Goal: Use online tool/utility: Utilize a website feature to perform a specific function

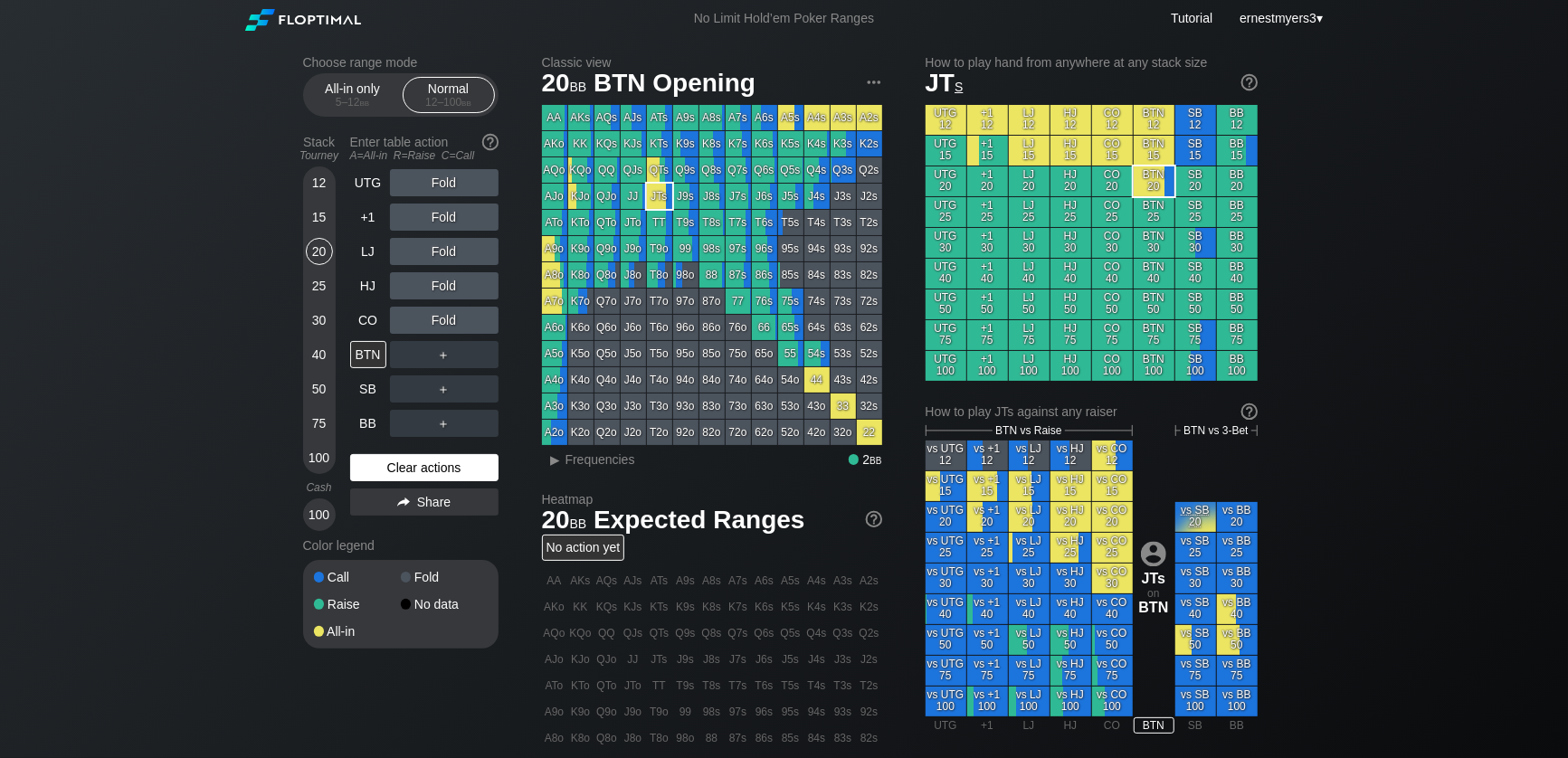
click at [381, 464] on div "Clear actions" at bounding box center [424, 467] width 149 height 27
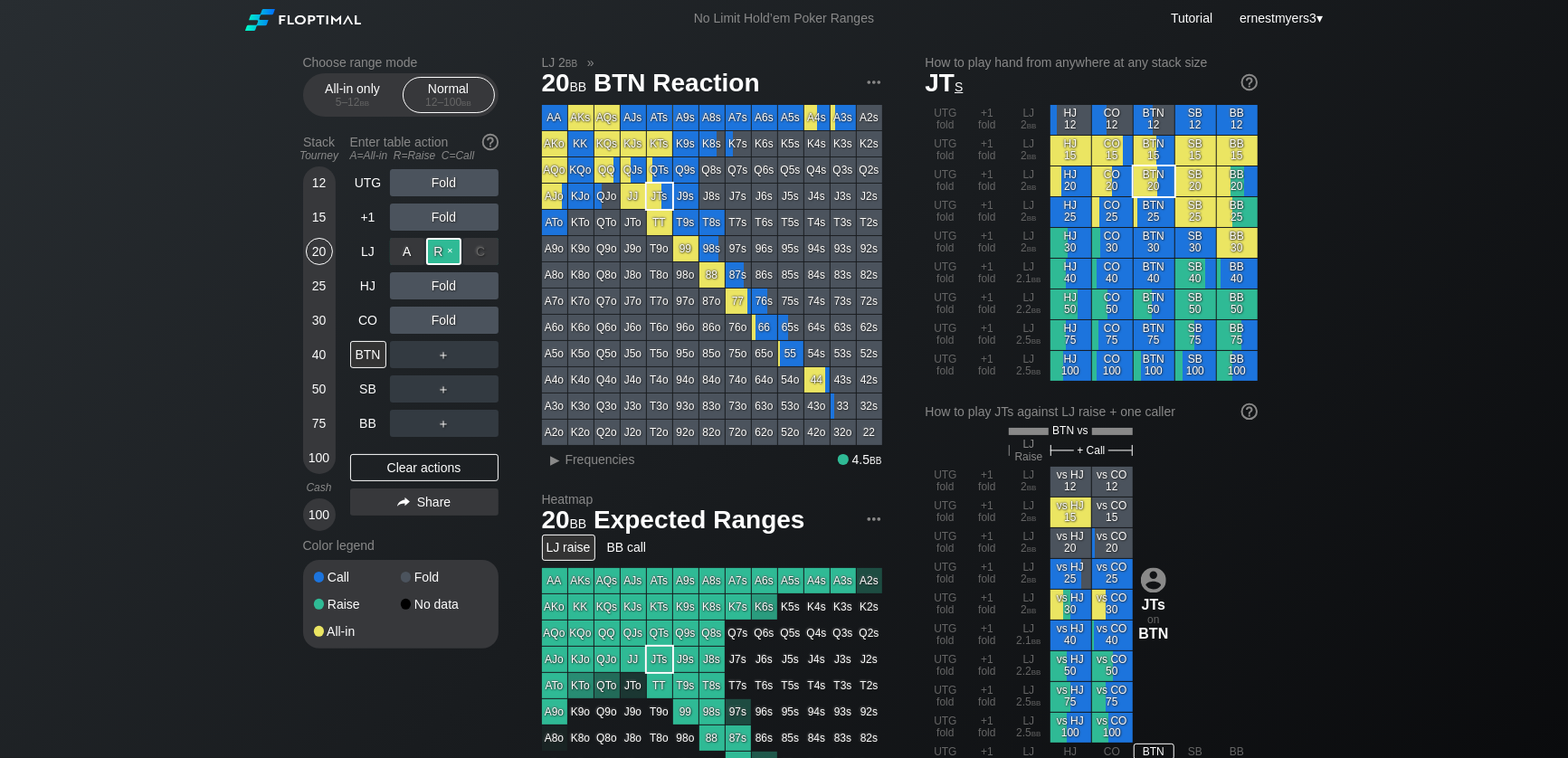
click at [441, 248] on div "R ✕" at bounding box center [444, 251] width 36 height 27
click at [486, 362] on div "C ✕" at bounding box center [481, 354] width 36 height 27
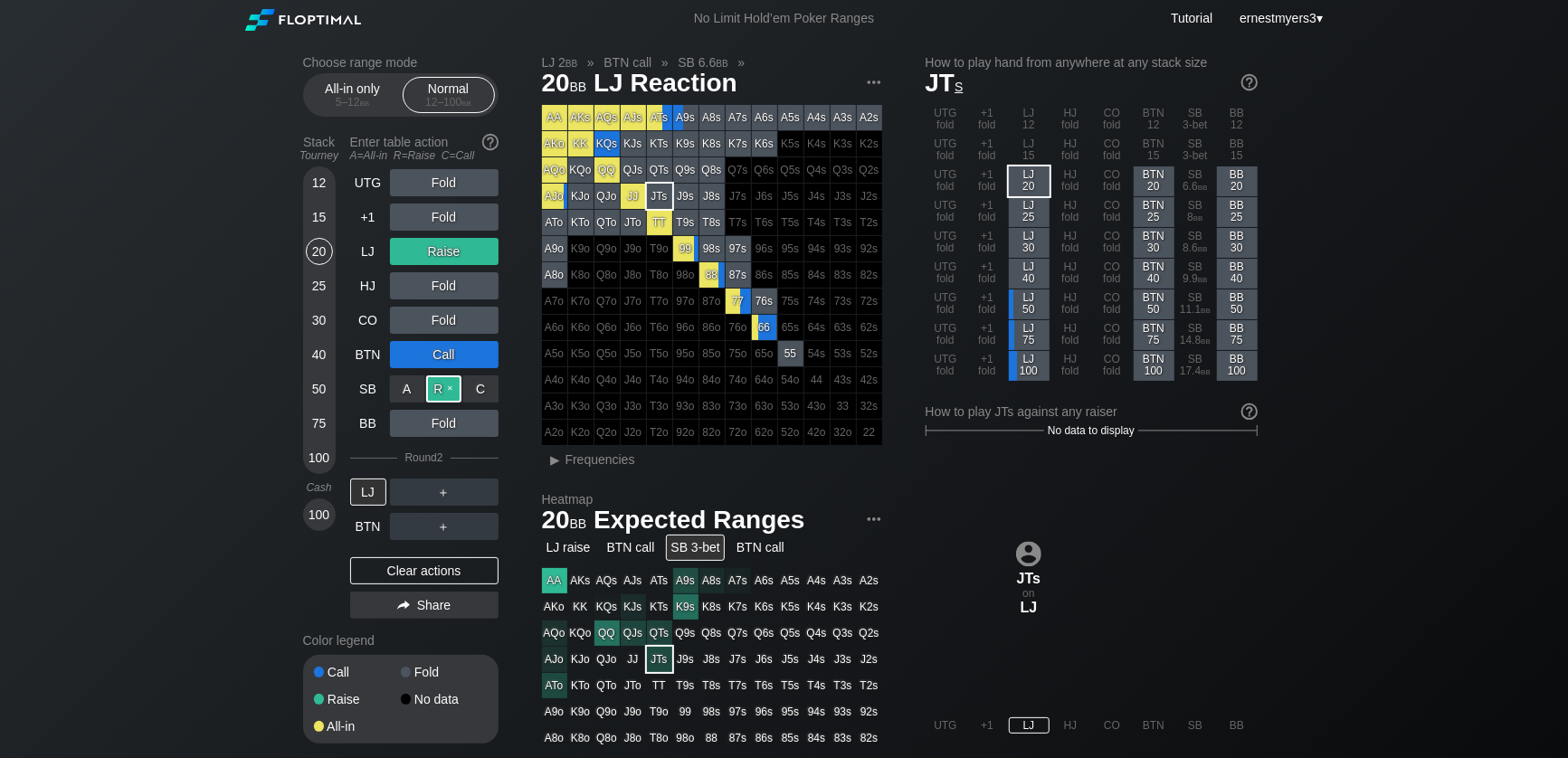
click at [441, 384] on div "R ✕" at bounding box center [444, 388] width 36 height 27
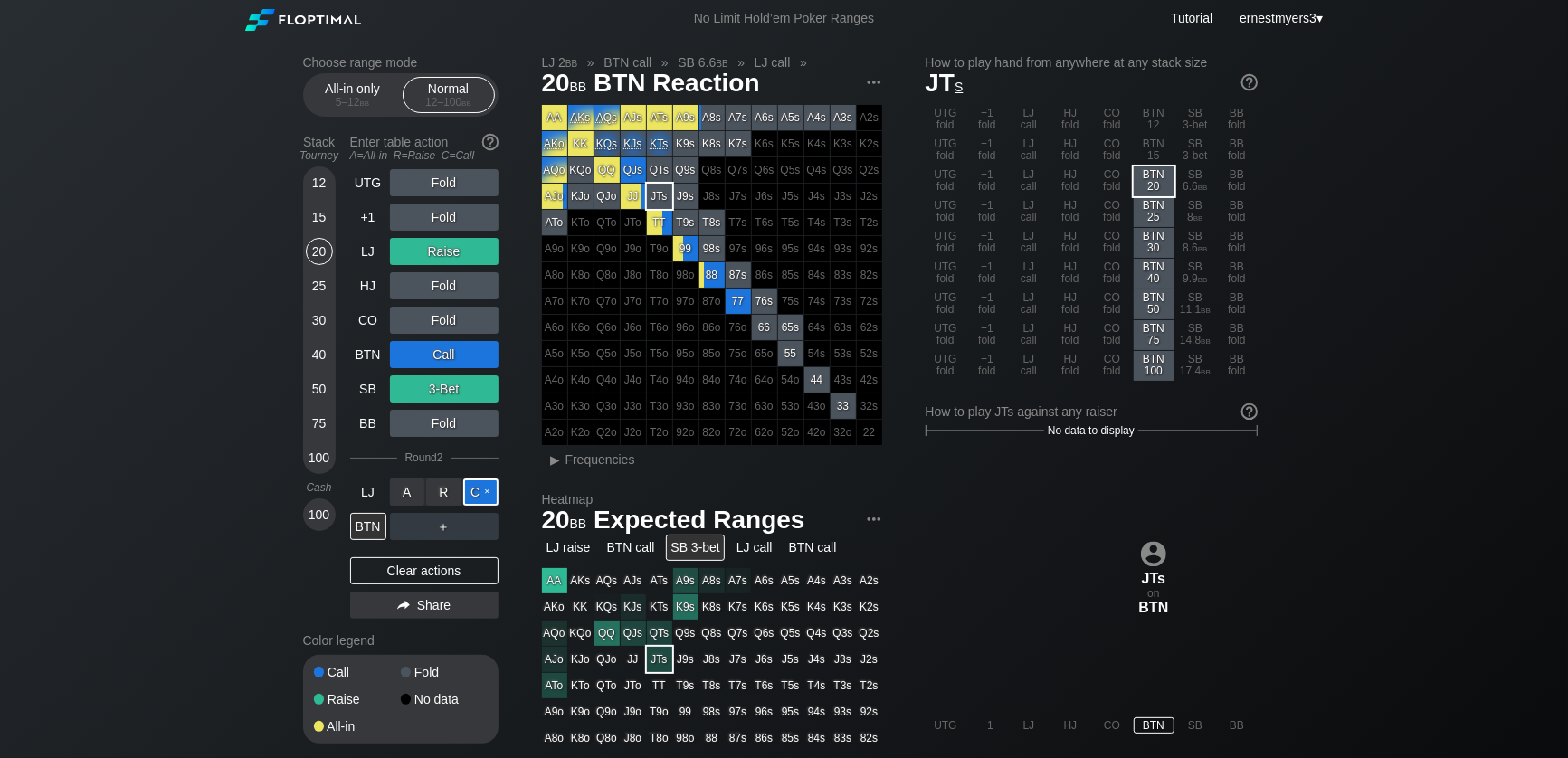
click at [481, 487] on div "C ✕" at bounding box center [481, 491] width 36 height 27
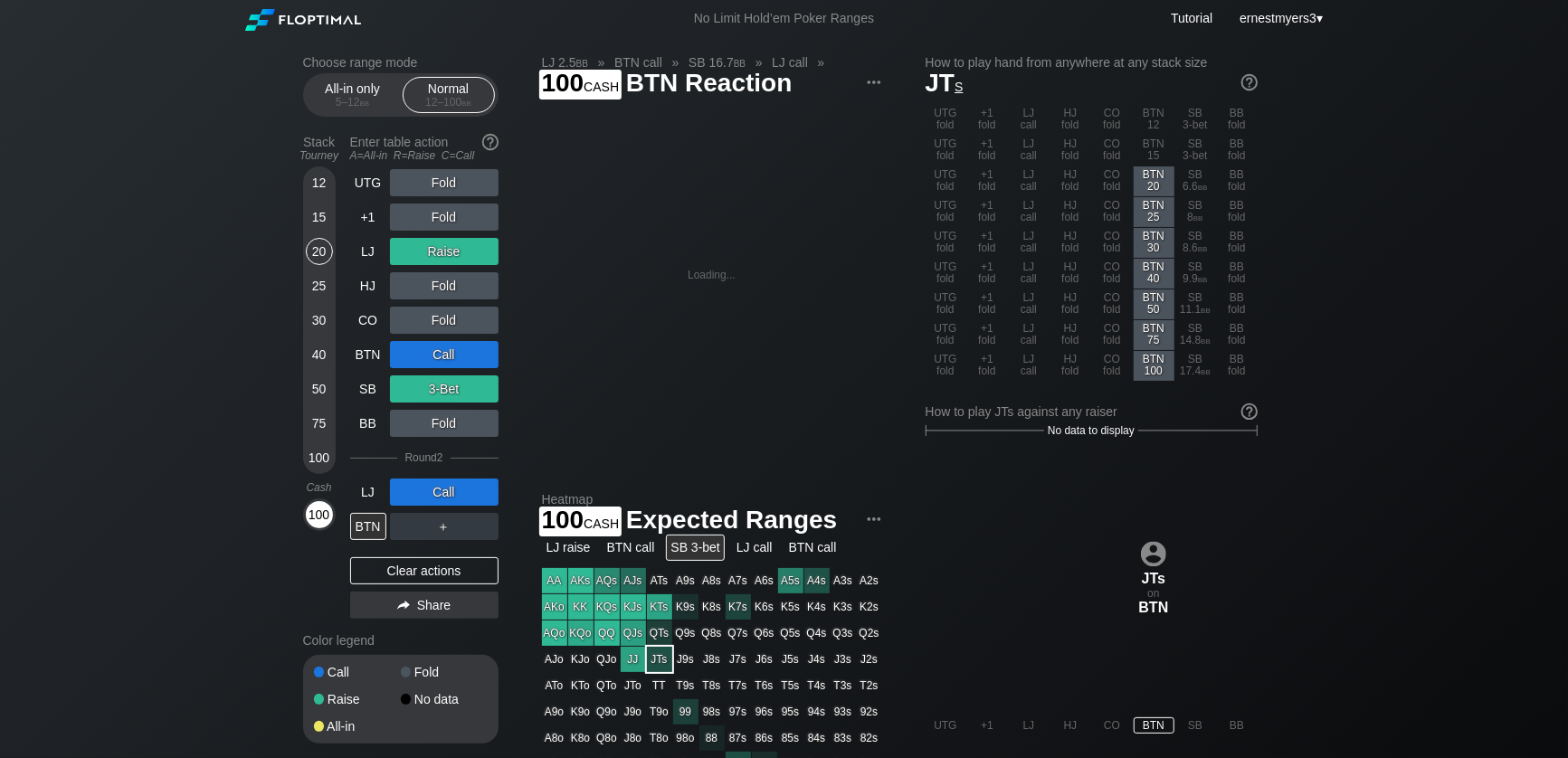
click at [314, 515] on div "100" at bounding box center [319, 514] width 27 height 27
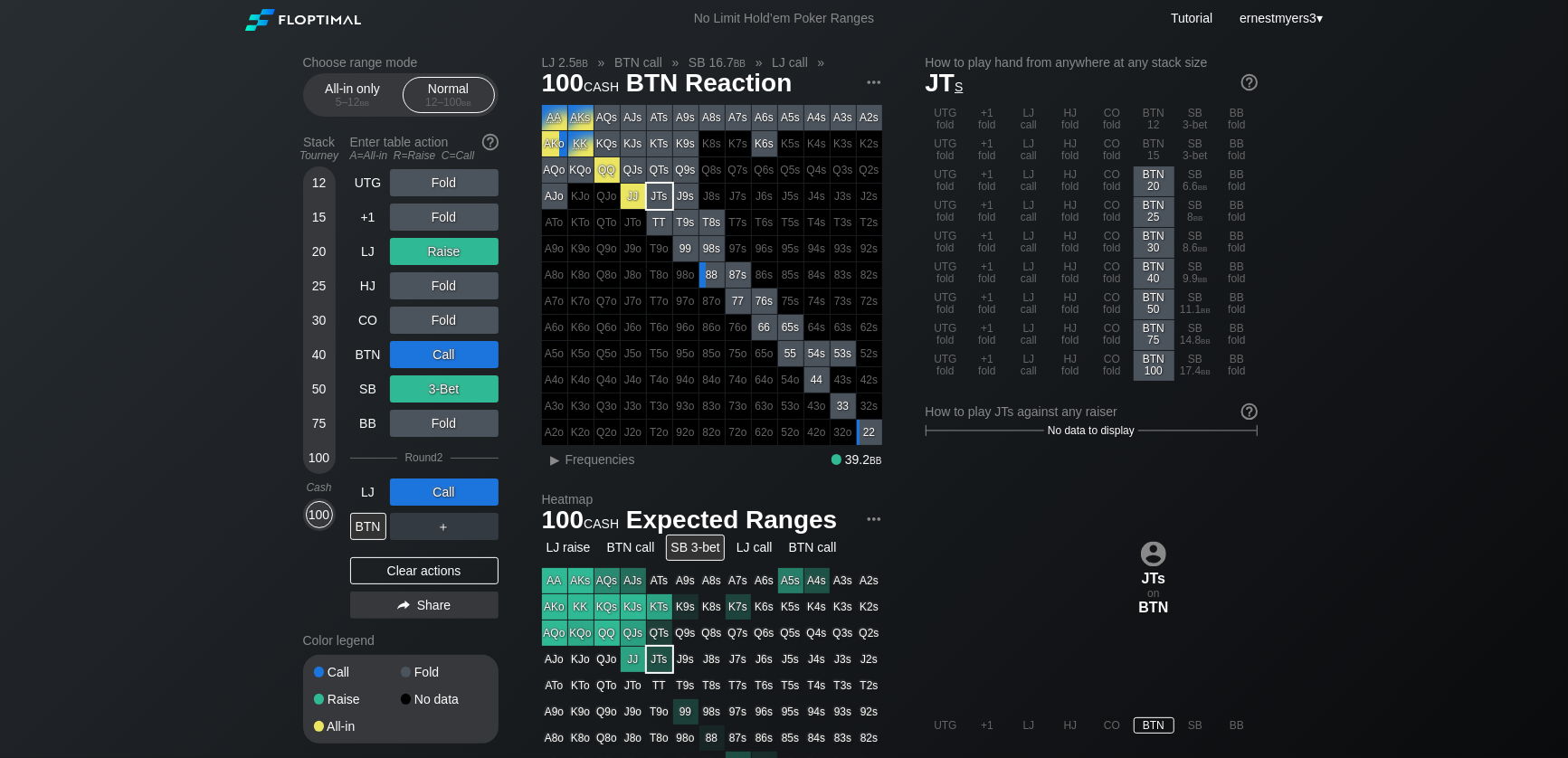
click at [309, 499] on div "Cash" at bounding box center [319, 487] width 47 height 27
click at [427, 572] on div "Clear actions" at bounding box center [424, 571] width 149 height 27
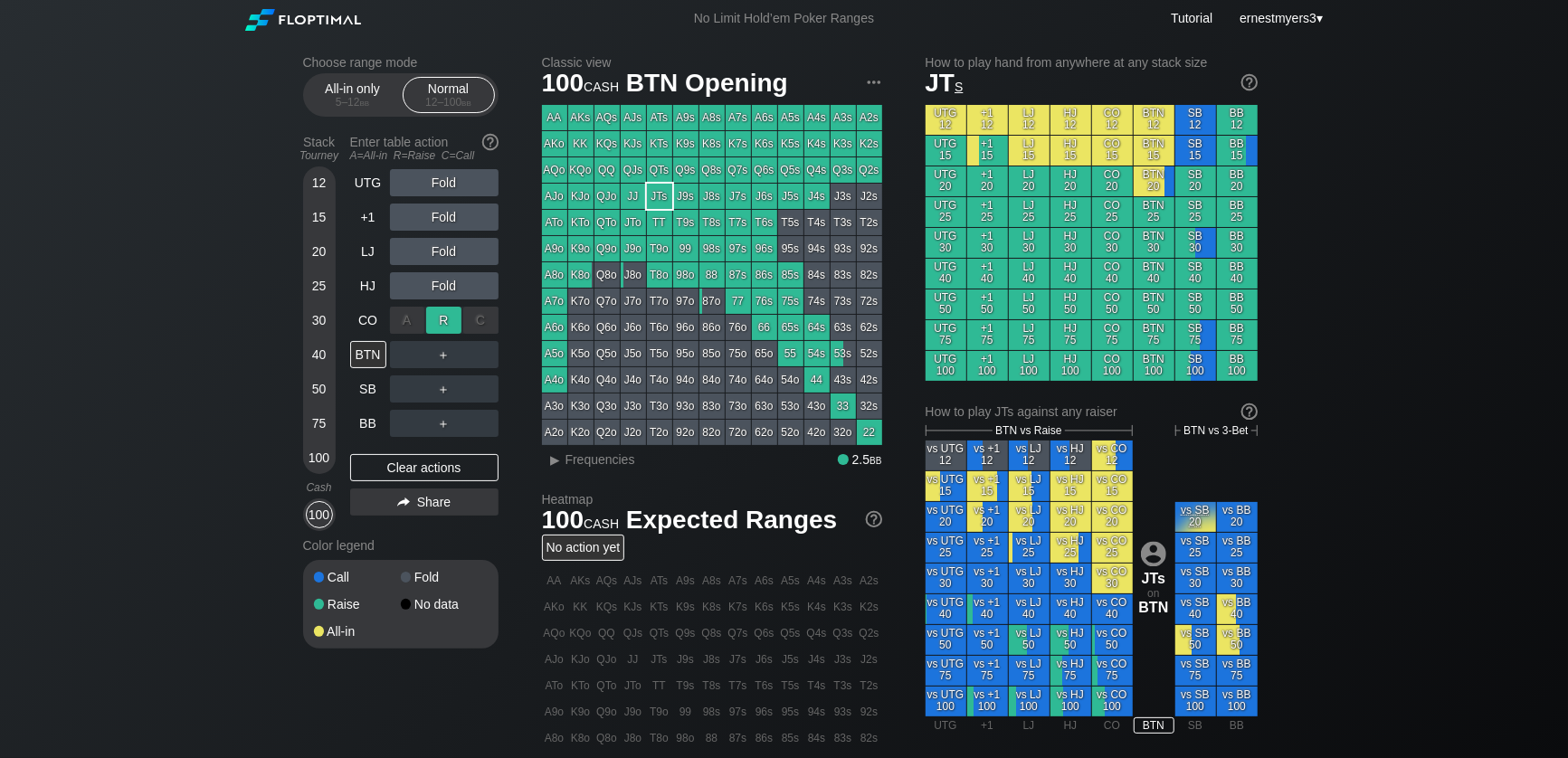
click at [439, 320] on div "R ✕" at bounding box center [444, 320] width 36 height 27
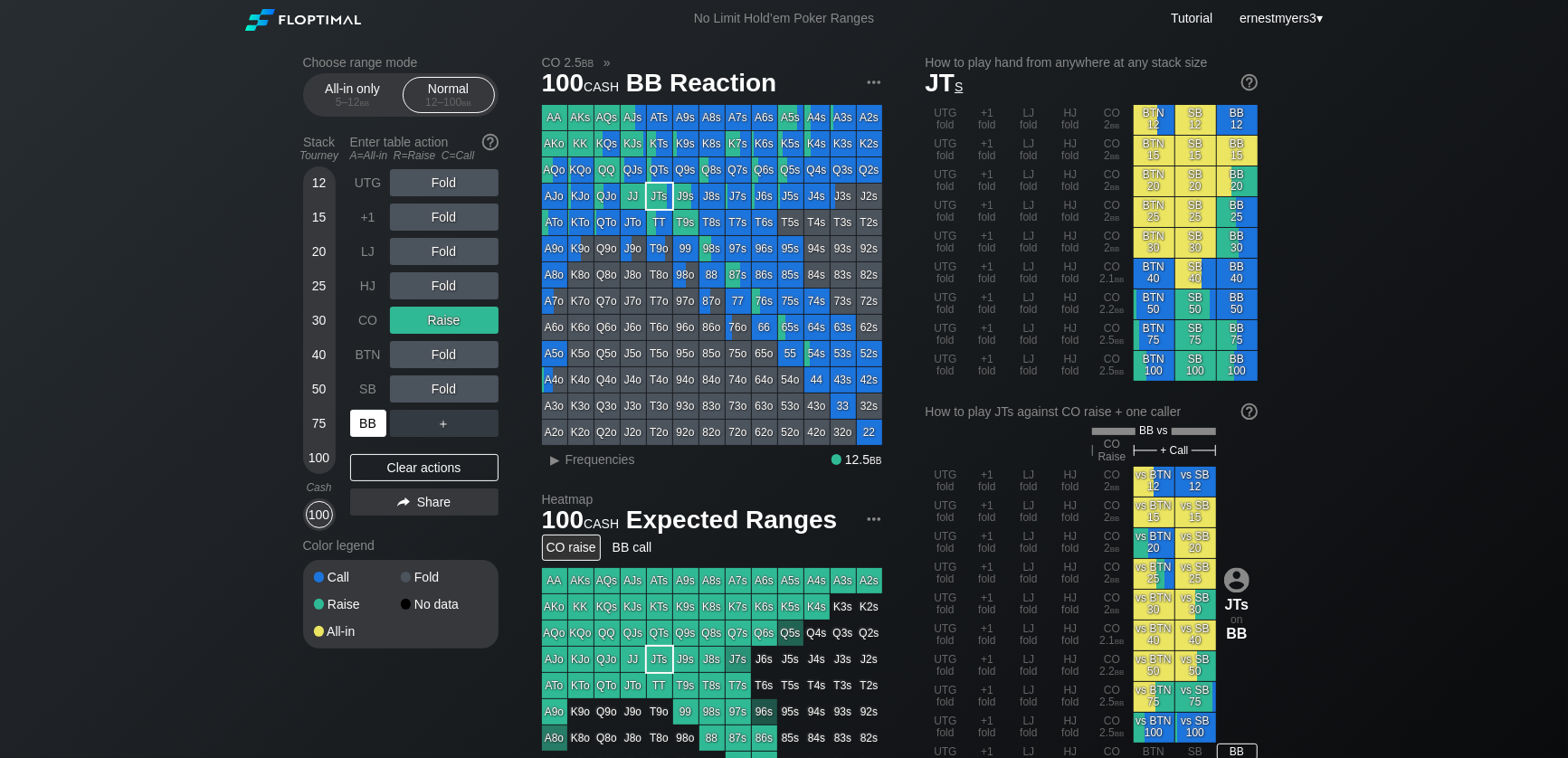
click at [376, 426] on div "BB" at bounding box center [367, 423] width 37 height 27
click at [389, 460] on div "Clear actions" at bounding box center [424, 467] width 149 height 27
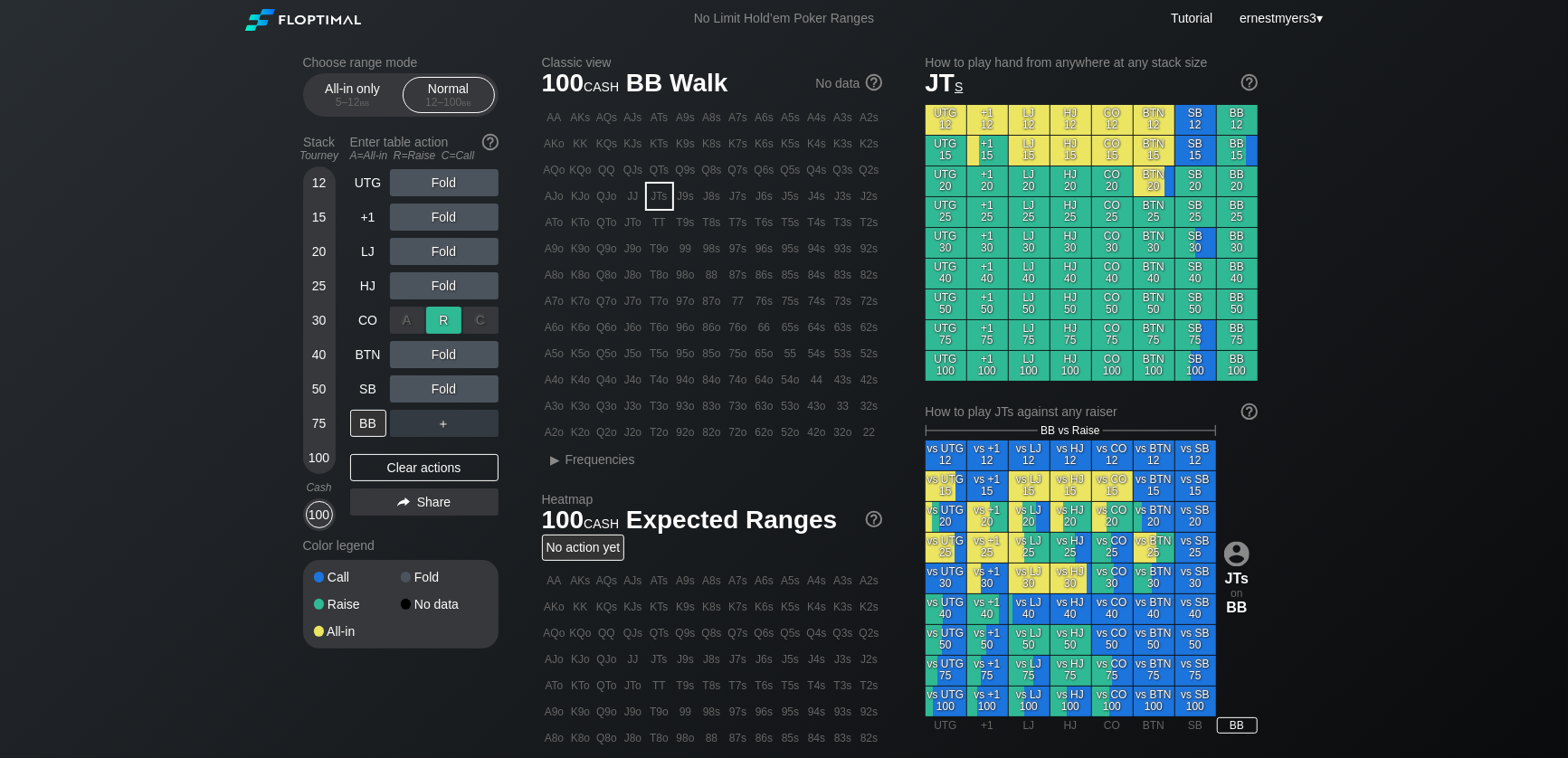
click at [446, 323] on div "R ✕" at bounding box center [444, 320] width 36 height 27
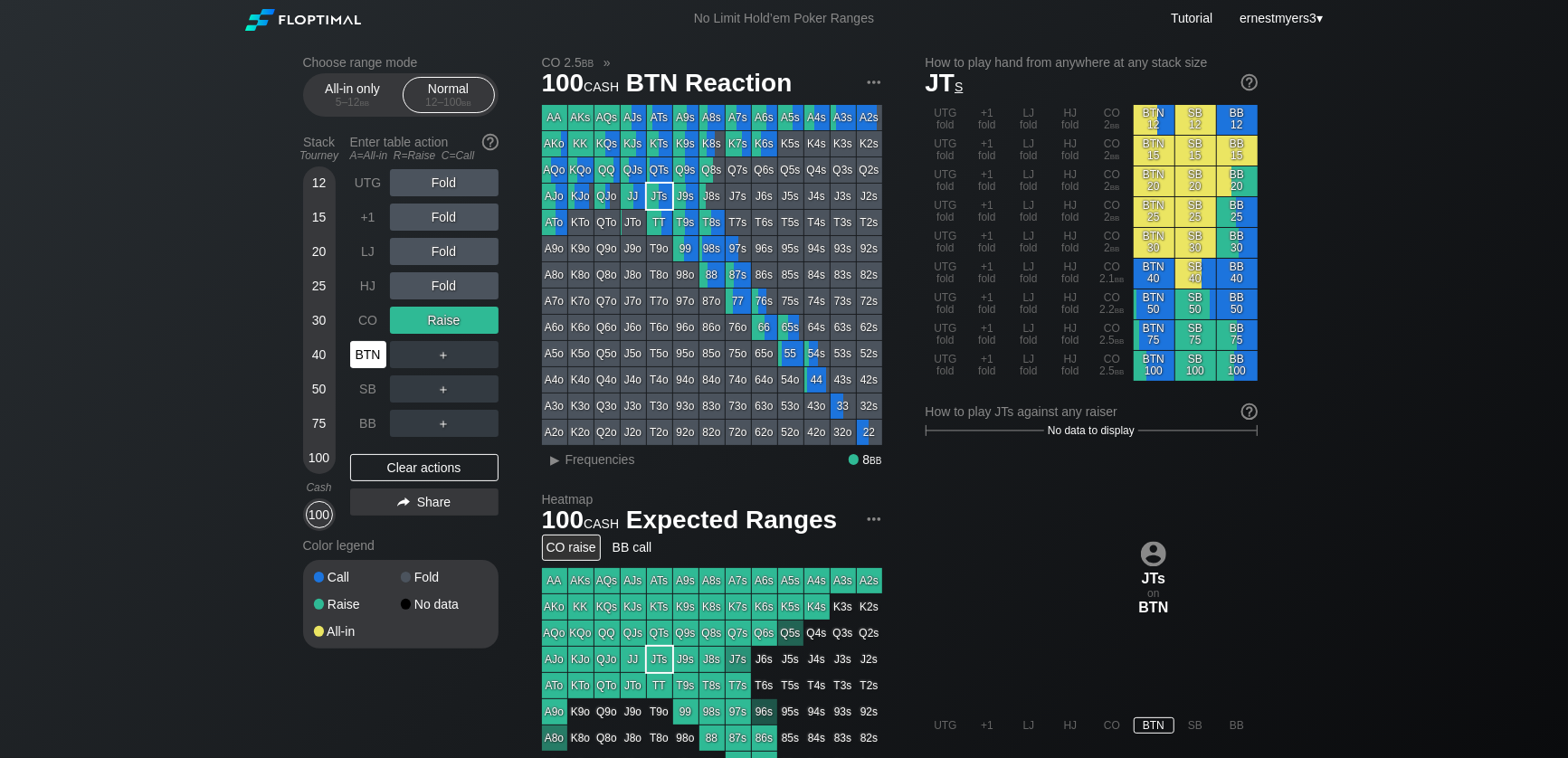
click at [367, 355] on div "BTN" at bounding box center [367, 354] width 37 height 27
click at [442, 249] on div "R ✕" at bounding box center [444, 251] width 36 height 27
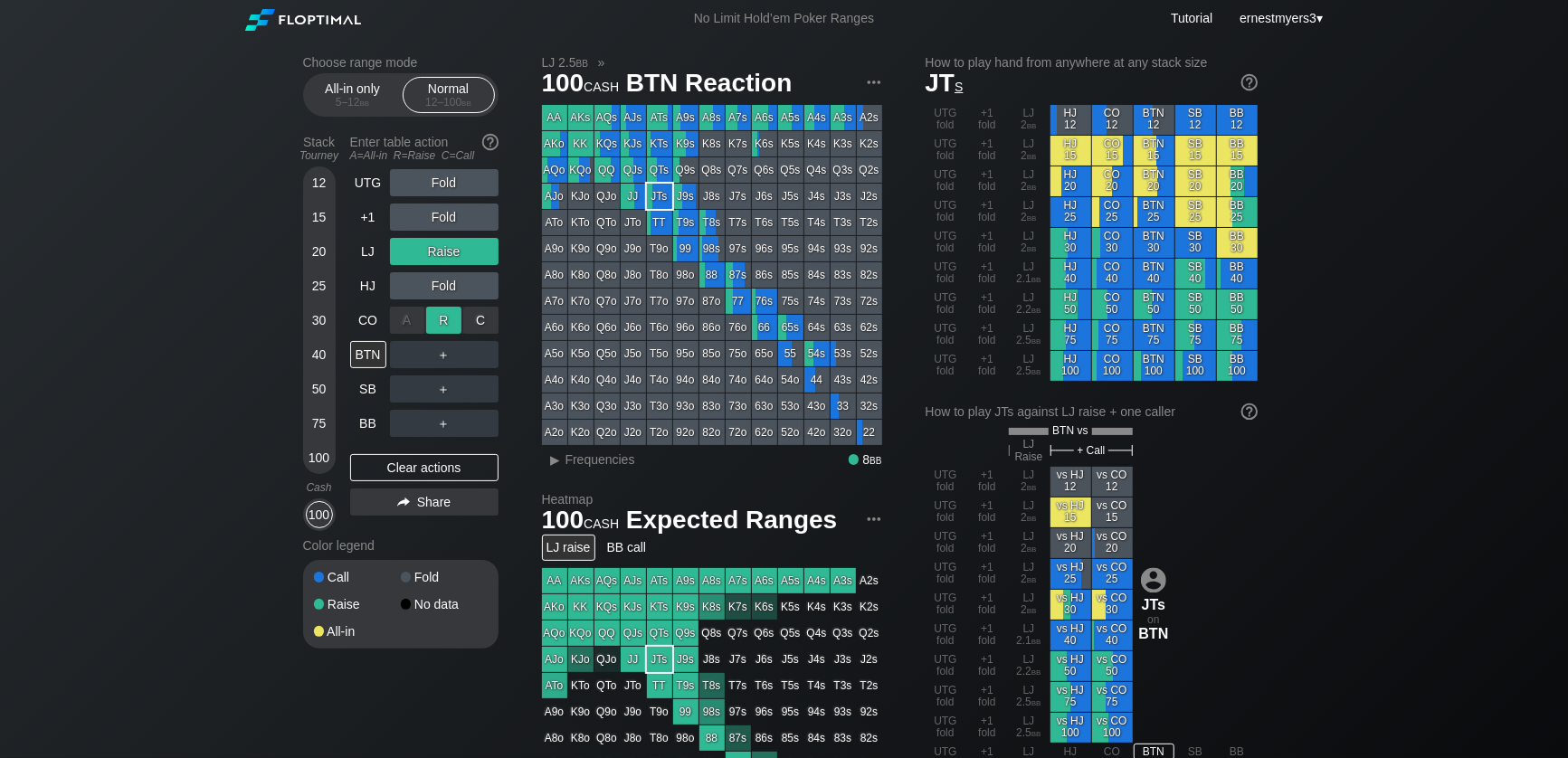
click at [450, 313] on div "R ✕" at bounding box center [444, 320] width 36 height 27
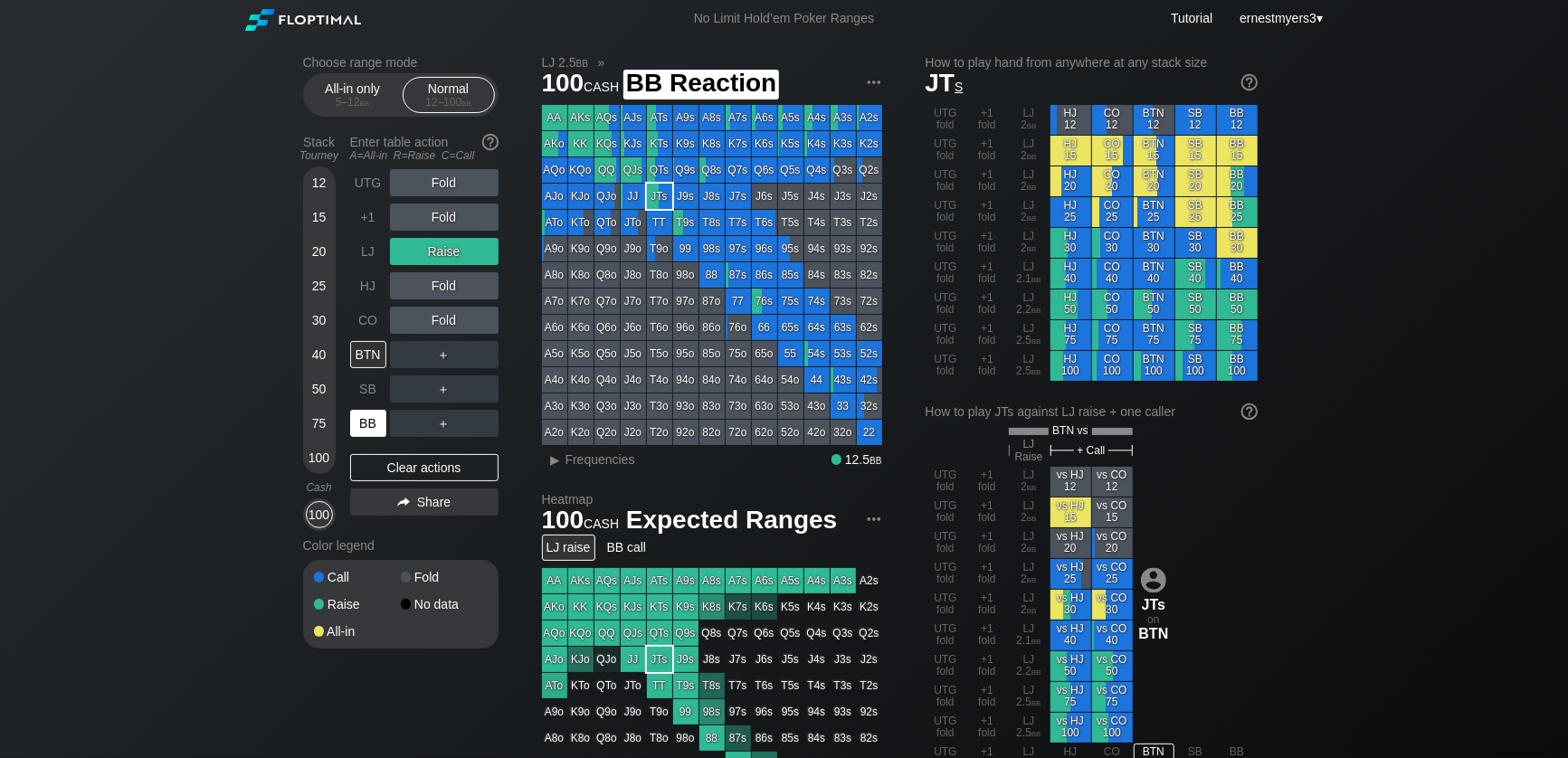
click at [366, 416] on div "BB" at bounding box center [367, 423] width 37 height 27
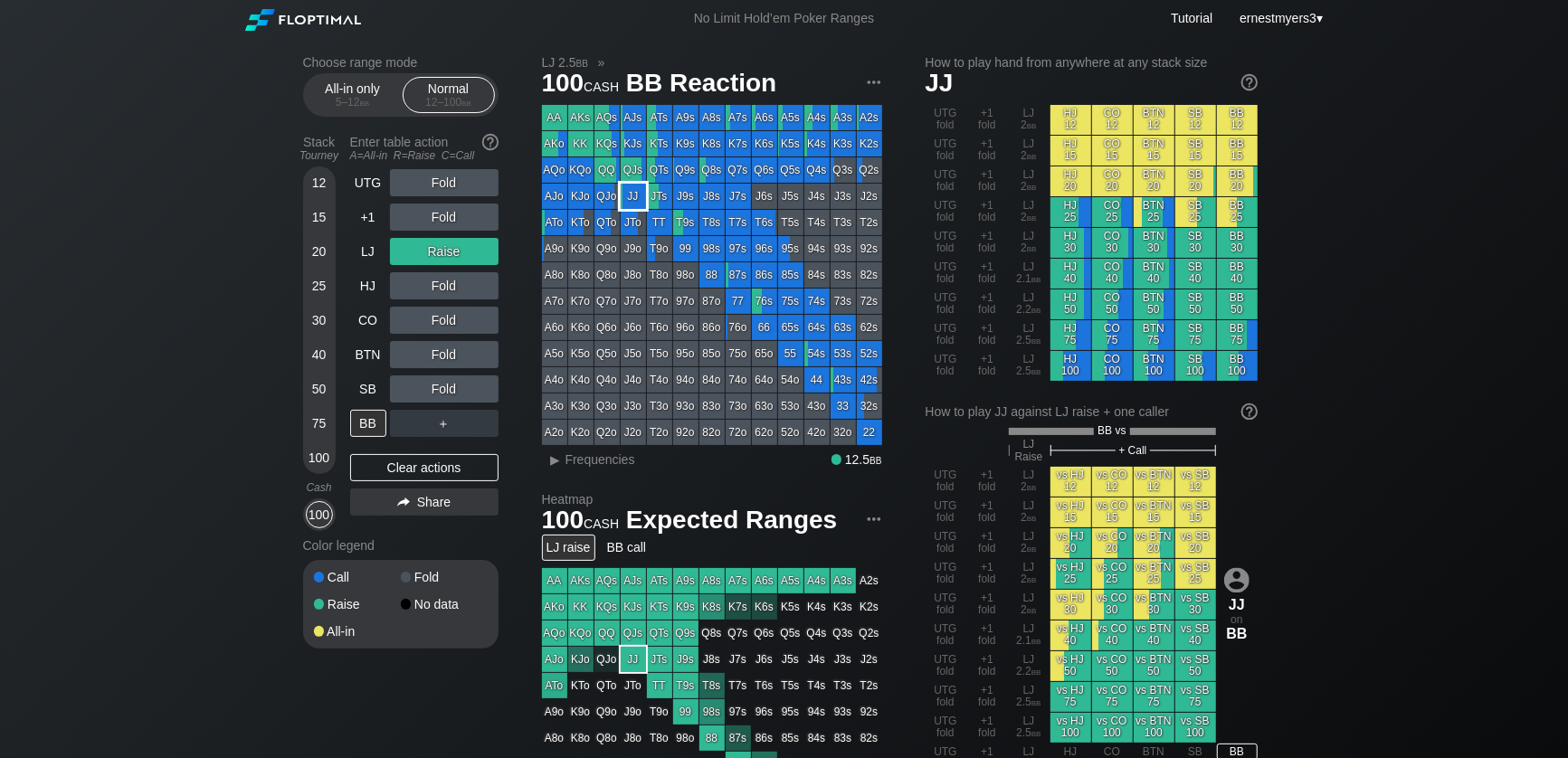
click at [632, 189] on div "JJ" at bounding box center [633, 196] width 26 height 26
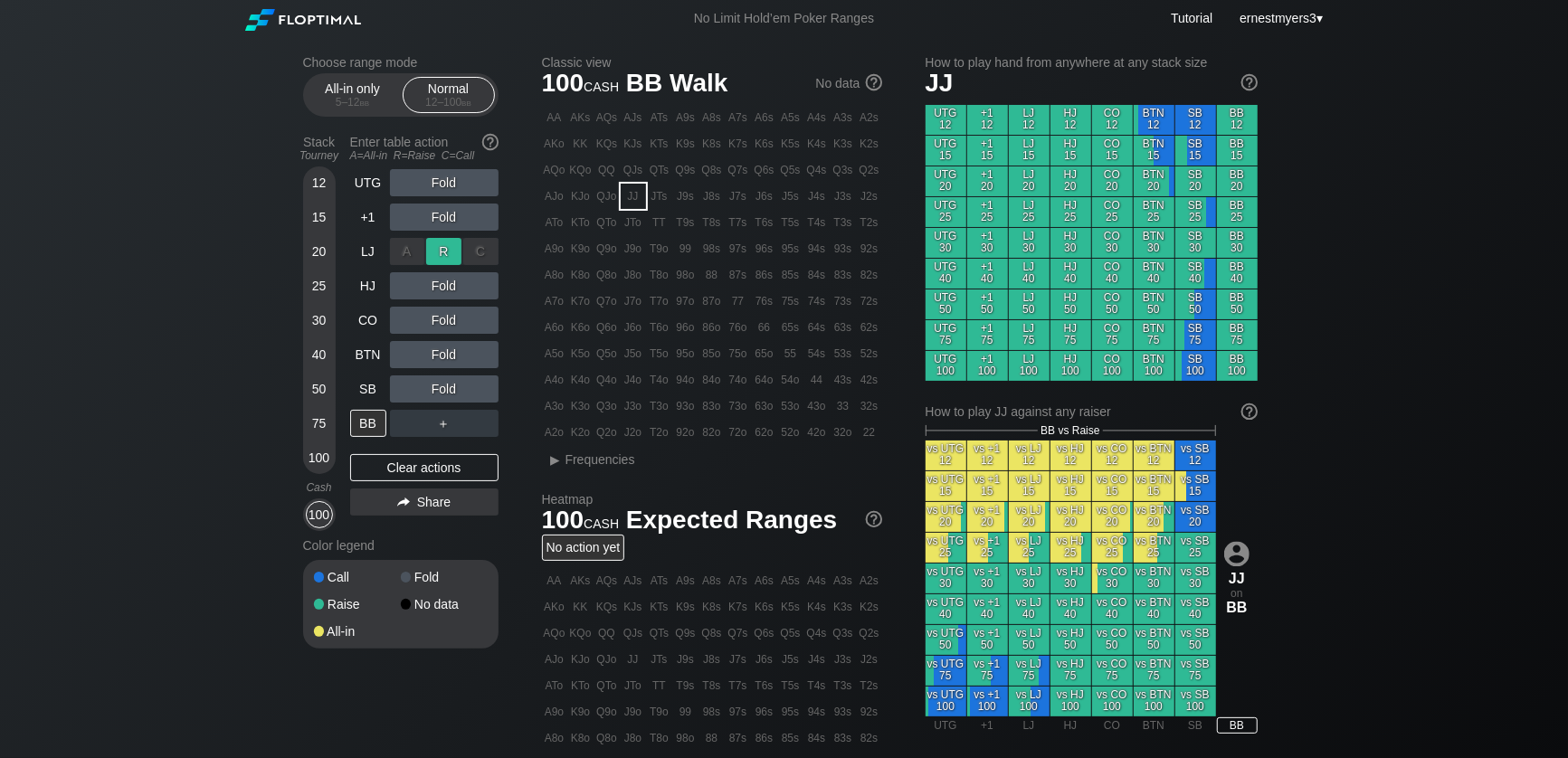
click at [450, 249] on div "R ✕" at bounding box center [444, 251] width 36 height 27
click at [446, 276] on div "R ✕" at bounding box center [444, 285] width 36 height 27
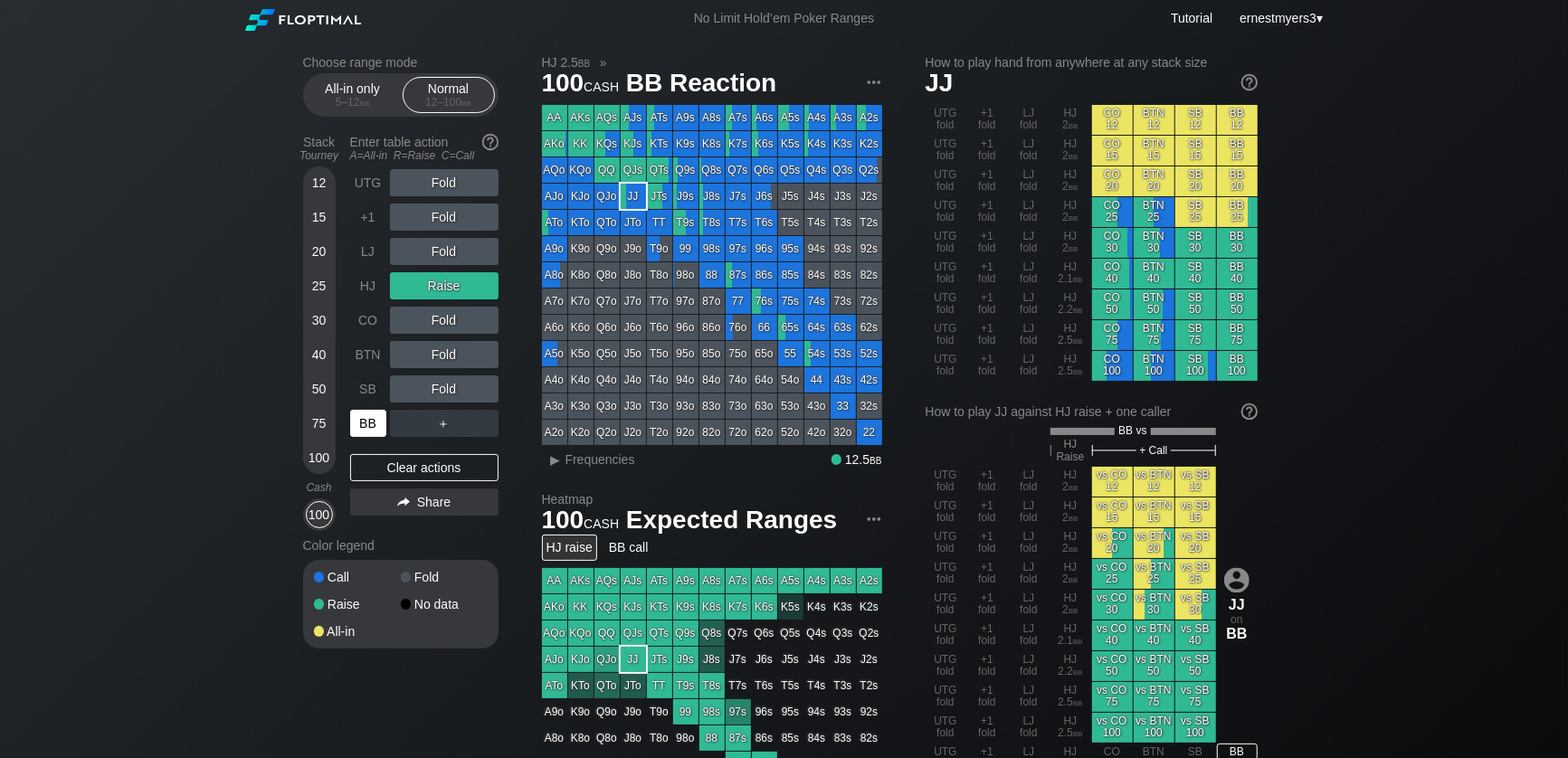
click at [363, 425] on div "BB" at bounding box center [367, 423] width 37 height 27
